Goal: Task Accomplishment & Management: Manage account settings

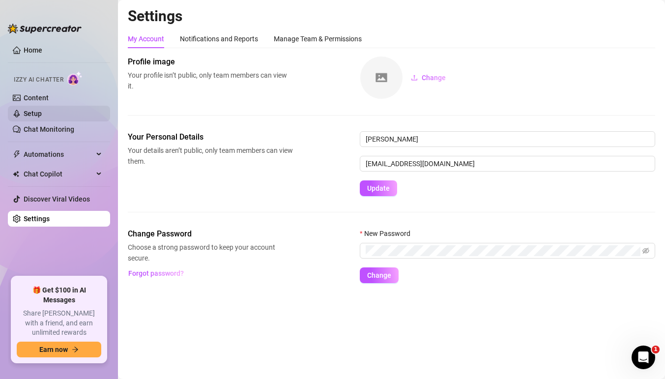
click at [42, 110] on link "Setup" at bounding box center [33, 114] width 18 height 8
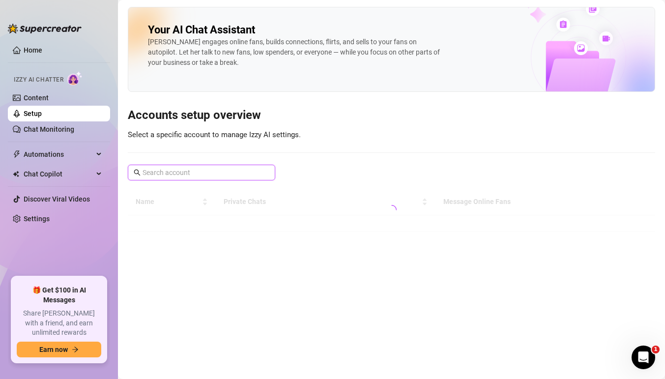
click at [185, 176] on input "text" at bounding box center [202, 172] width 119 height 11
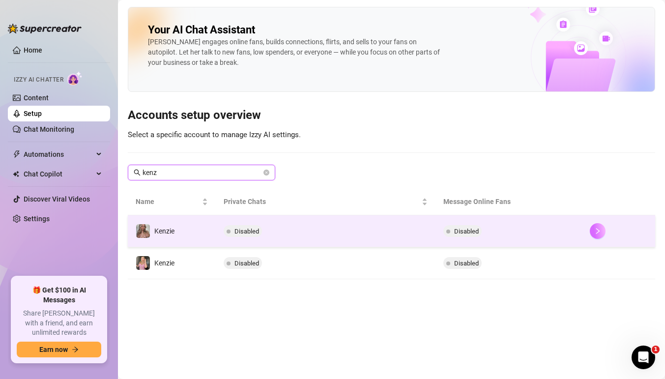
type input "kenz"
click at [600, 235] on button "button" at bounding box center [598, 231] width 16 height 16
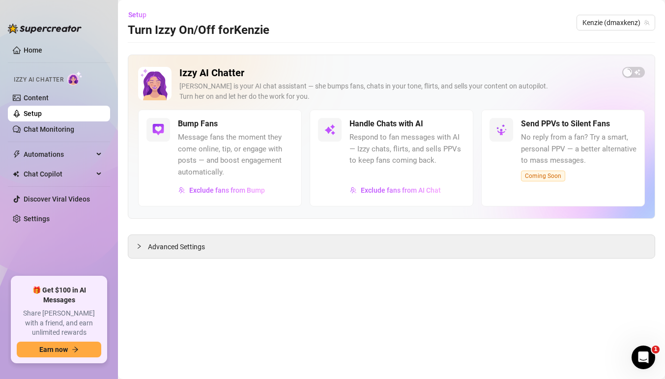
click at [42, 112] on link "Setup" at bounding box center [33, 114] width 18 height 8
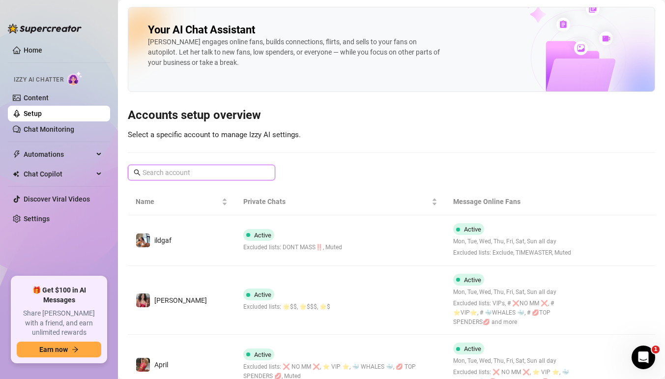
click at [198, 168] on input "text" at bounding box center [202, 172] width 119 height 11
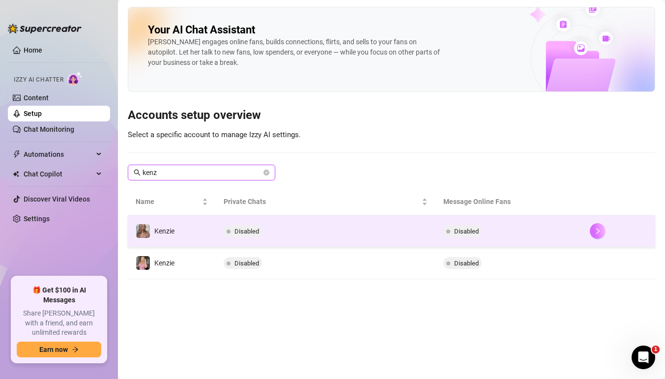
type input "kenz"
click at [596, 227] on button "button" at bounding box center [598, 231] width 16 height 16
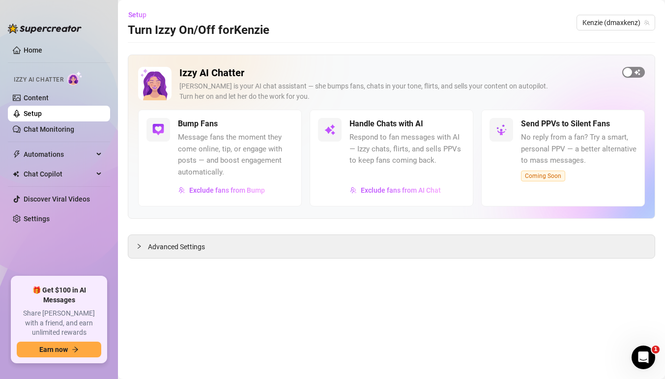
click at [634, 73] on span "button" at bounding box center [633, 72] width 23 height 11
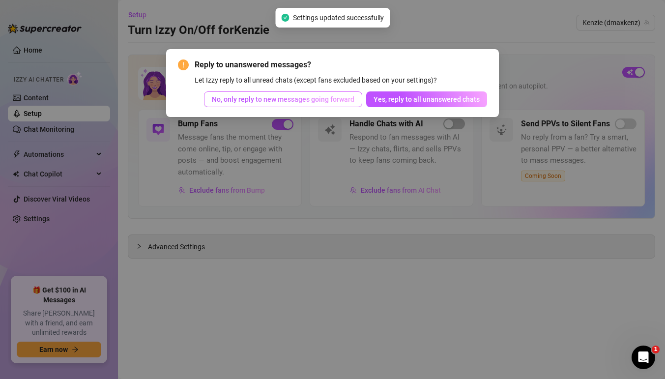
click at [316, 97] on span "No, only reply to new messages going forward" at bounding box center [283, 99] width 143 height 8
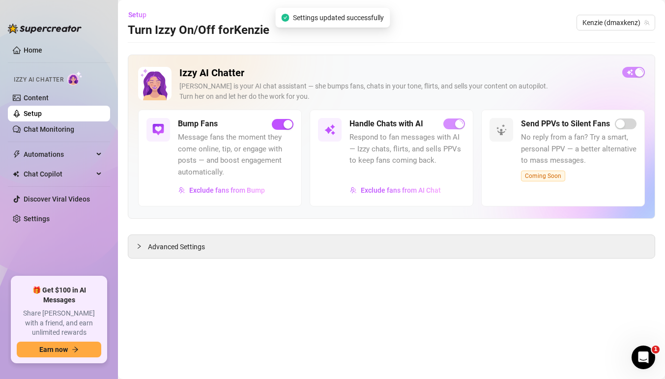
click at [42, 112] on link "Setup" at bounding box center [33, 114] width 18 height 8
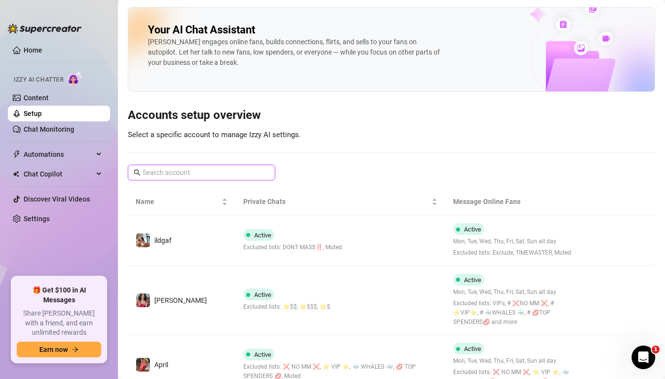
click at [212, 173] on input "text" at bounding box center [202, 172] width 119 height 11
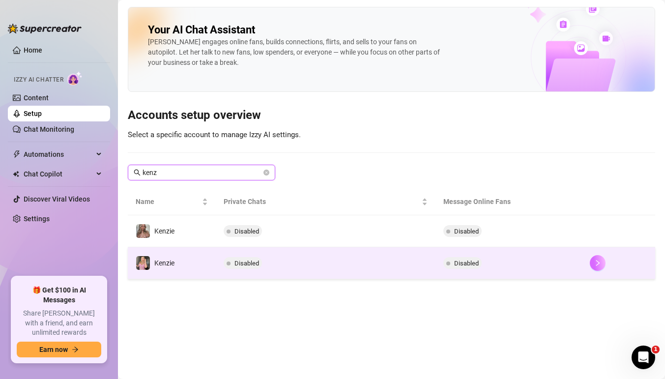
type input "kenz"
click at [604, 262] on button "button" at bounding box center [598, 263] width 16 height 16
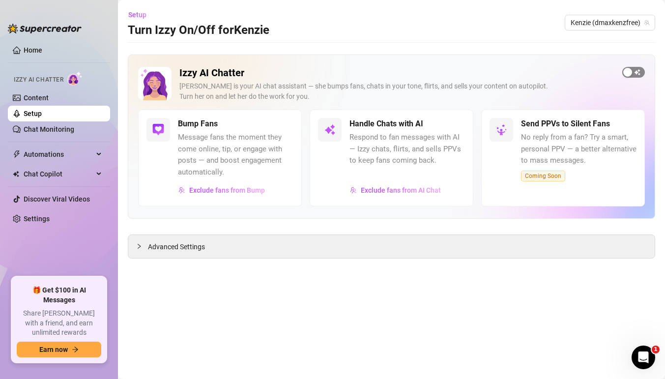
click at [632, 70] on button "button" at bounding box center [633, 72] width 23 height 11
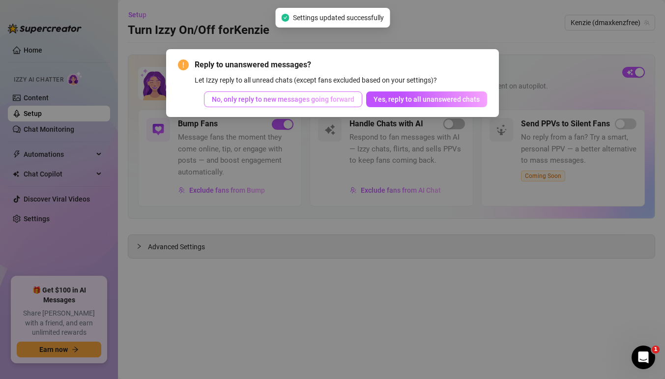
click at [300, 95] on span "No, only reply to new messages going forward" at bounding box center [283, 99] width 143 height 8
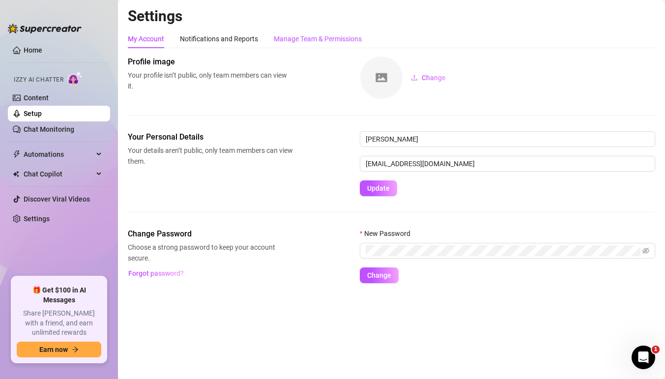
click at [329, 42] on div "Manage Team & Permissions" at bounding box center [318, 38] width 88 height 11
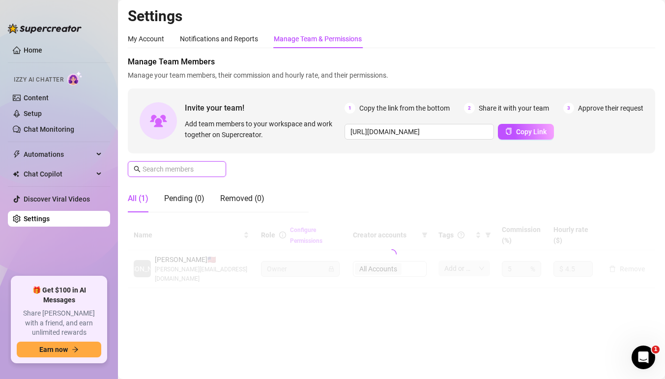
click at [202, 170] on input "text" at bounding box center [178, 169] width 70 height 11
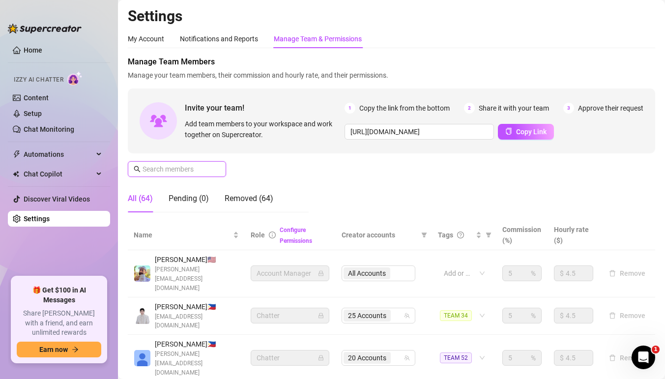
click at [202, 170] on input "text" at bounding box center [178, 169] width 70 height 11
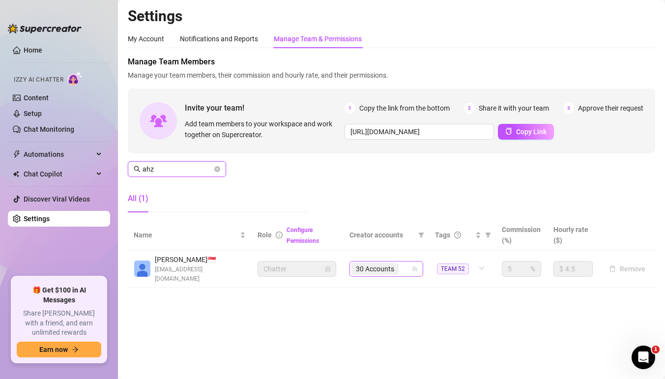
click at [399, 268] on span "30 Accounts" at bounding box center [374, 269] width 47 height 12
type input "ahz"
click at [403, 264] on div "30 Accounts" at bounding box center [380, 269] width 59 height 14
type input "bl"
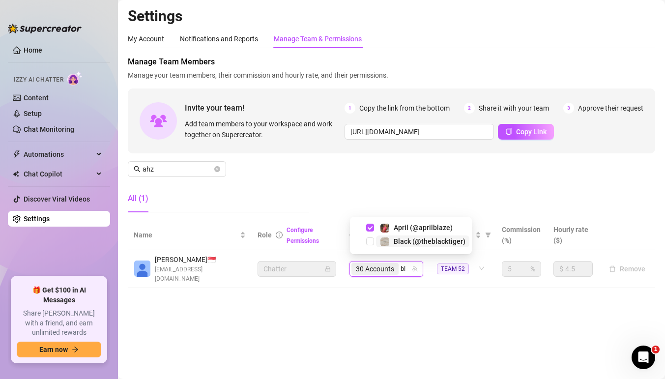
click at [393, 243] on div "Black (@theblacktiger)" at bounding box center [423, 241] width 86 height 12
